Goal: Navigation & Orientation: Find specific page/section

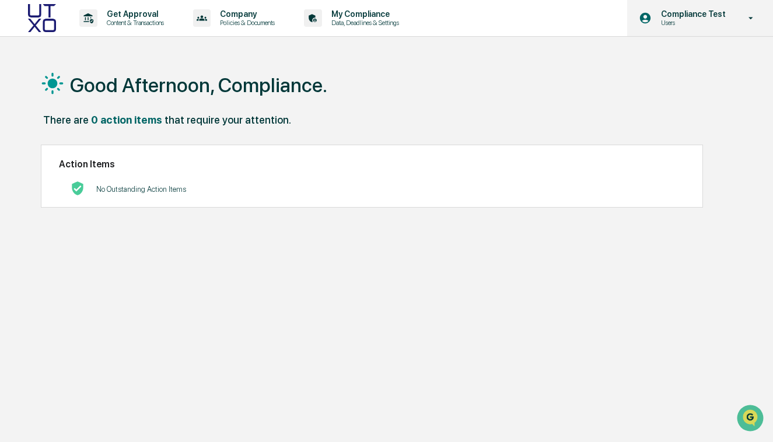
click at [693, 16] on p "Compliance Test" at bounding box center [692, 13] width 80 height 9
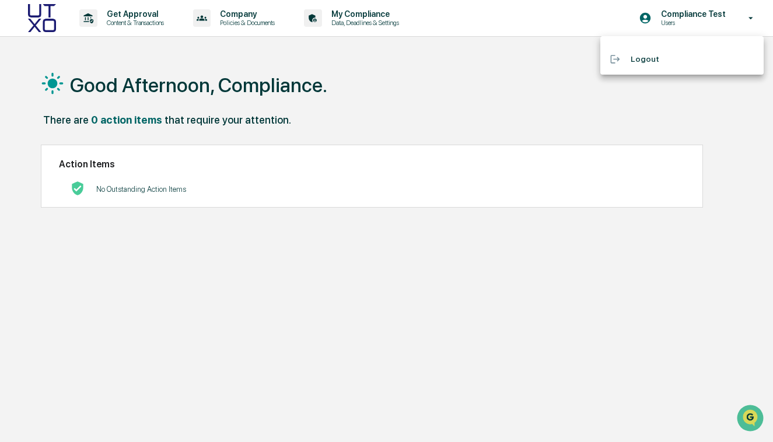
click at [680, 52] on li "Logout" at bounding box center [681, 59] width 163 height 22
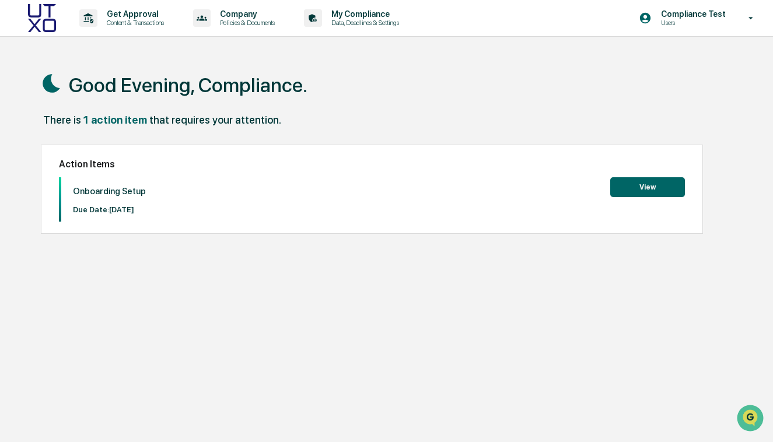
click at [619, 184] on button "View" at bounding box center [647, 187] width 75 height 20
